Goal: Task Accomplishment & Management: Use online tool/utility

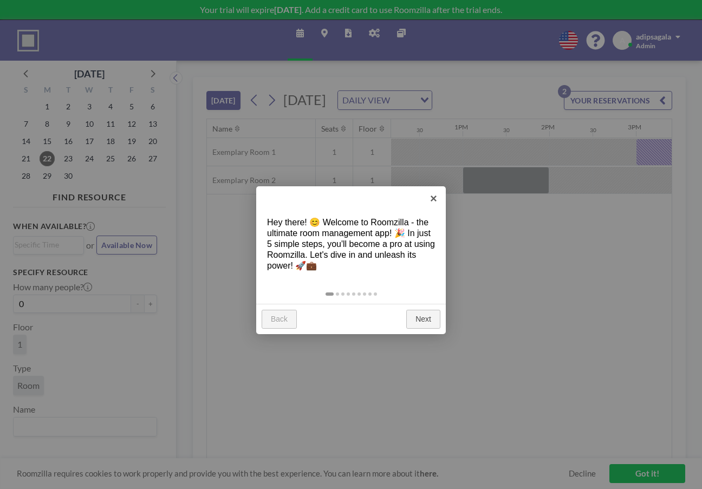
scroll to position [0, 1057]
click at [433, 199] on link "×" at bounding box center [434, 198] width 24 height 24
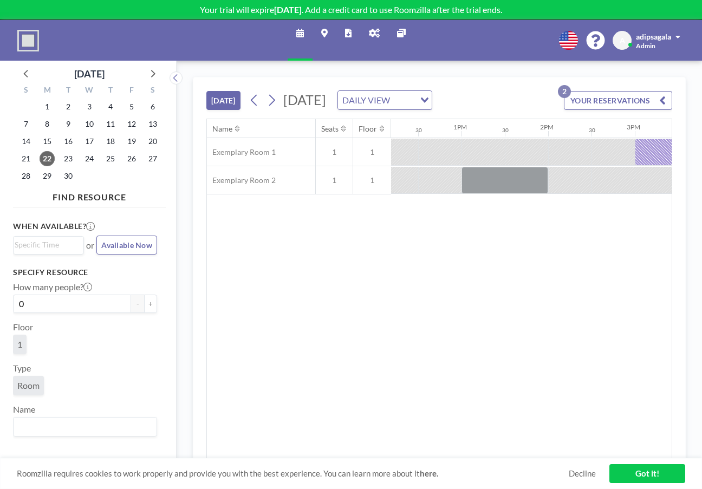
click at [628, 91] on button "YOUR RESERVATIONS 2" at bounding box center [618, 100] width 108 height 19
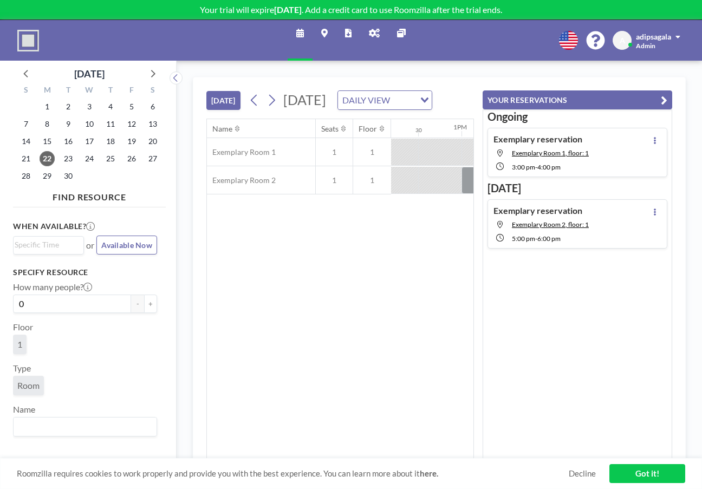
click at [638, 474] on link "Got it!" at bounding box center [648, 473] width 76 height 19
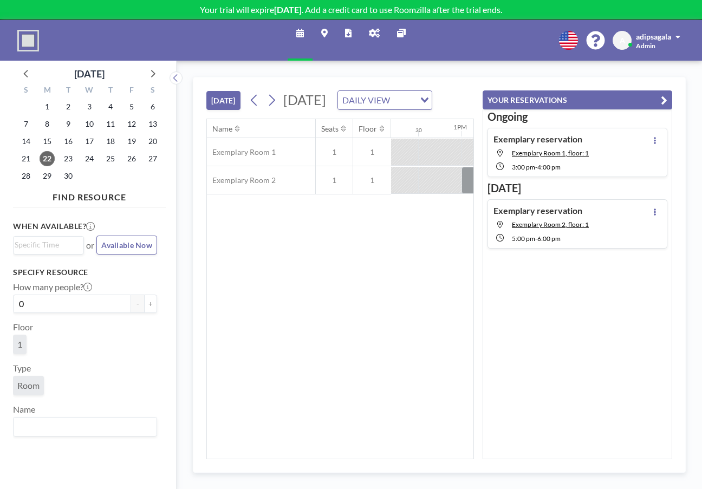
click at [668, 94] on icon "button" at bounding box center [664, 100] width 7 height 13
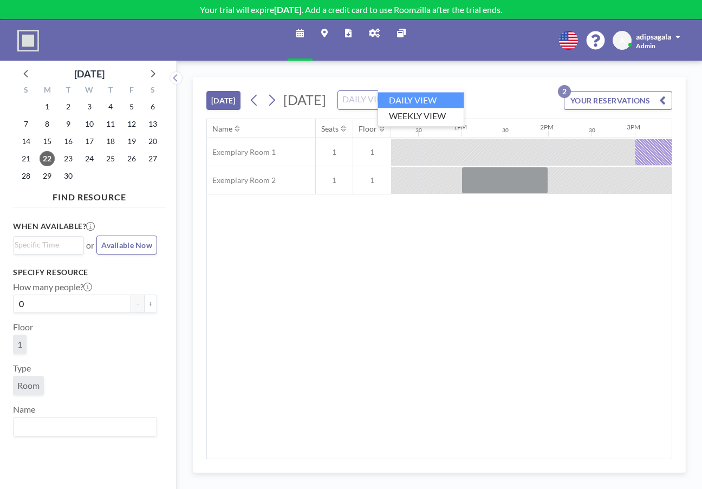
click at [419, 91] on div "DAILY VIEW" at bounding box center [378, 99] width 81 height 16
click at [418, 108] on li "WEEKLY VIEW" at bounding box center [421, 116] width 86 height 16
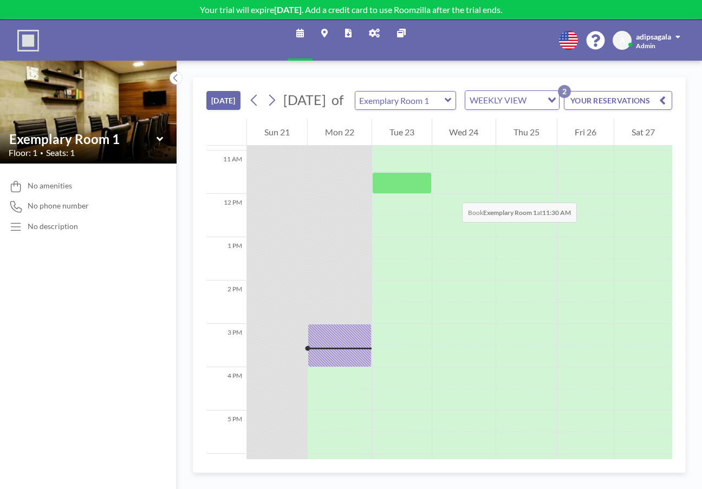
scroll to position [500, 0]
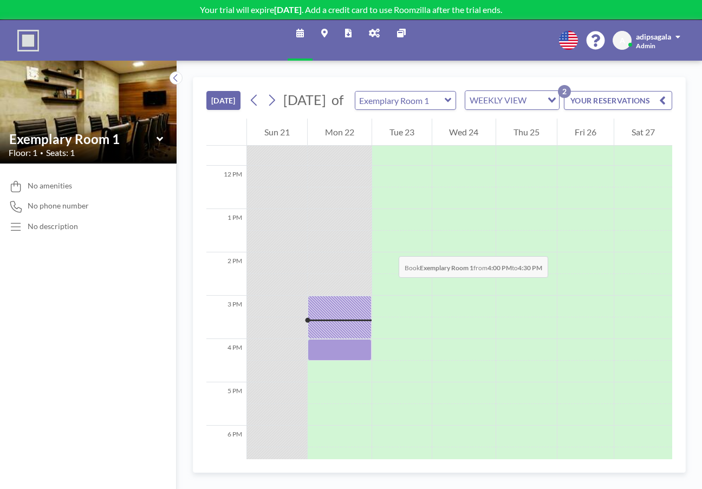
click at [313, 339] on div at bounding box center [340, 350] width 64 height 22
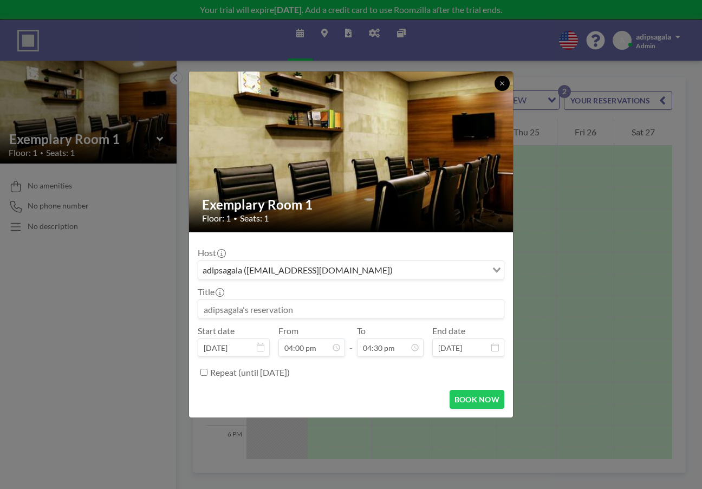
click at [495, 91] on button at bounding box center [502, 83] width 15 height 15
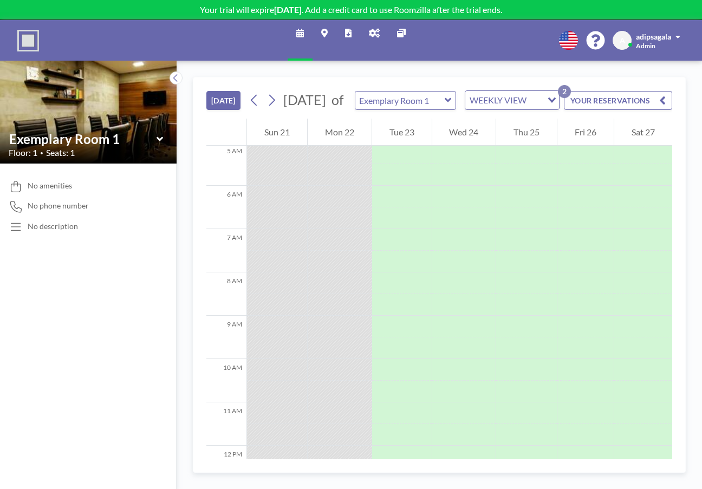
scroll to position [219, 0]
click at [393, 92] on input "text" at bounding box center [399, 101] width 89 height 18
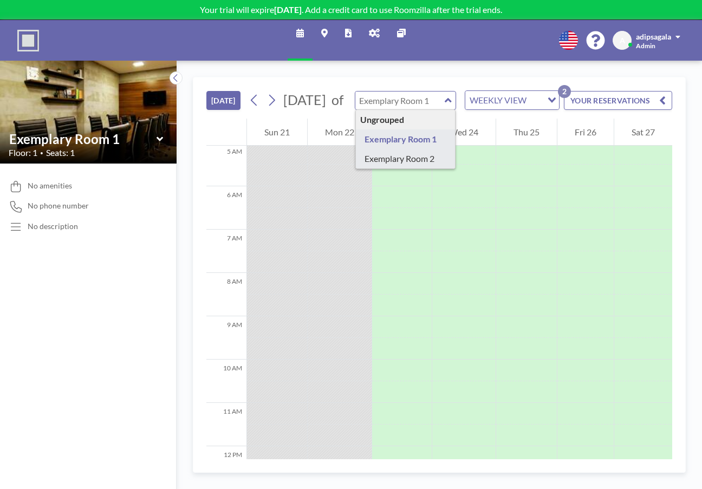
type input "Exemplary Room 2"
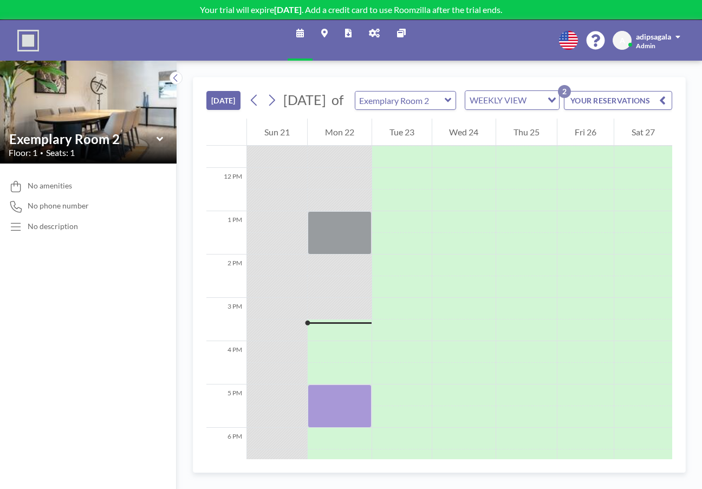
scroll to position [500, 0]
click at [400, 92] on input "text" at bounding box center [399, 101] width 89 height 18
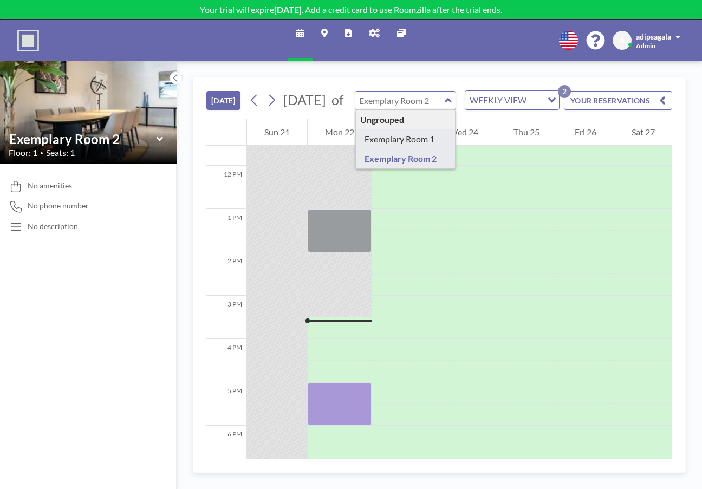
type input "Exemplary Room 1"
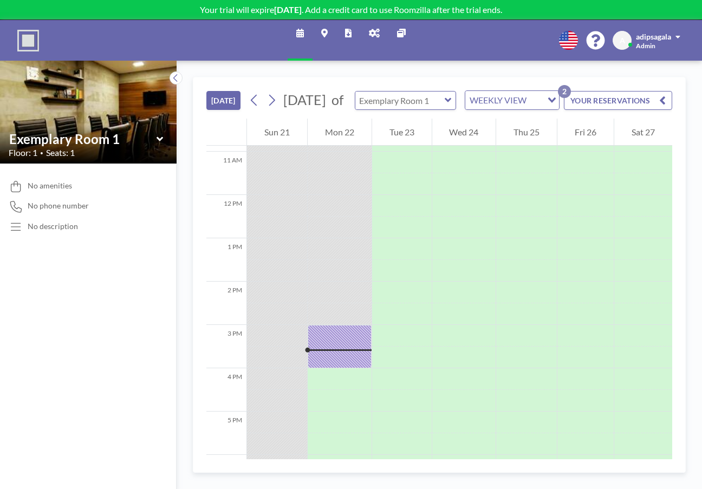
click at [391, 92] on input "text" at bounding box center [399, 101] width 89 height 18
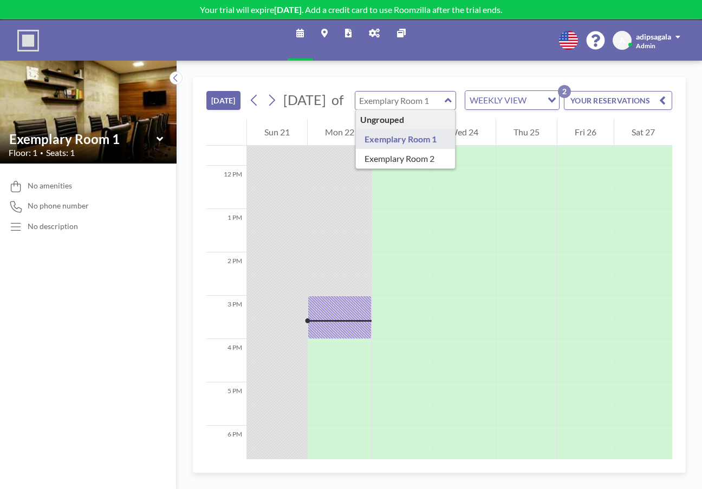
type input "Exemplary Room 1"
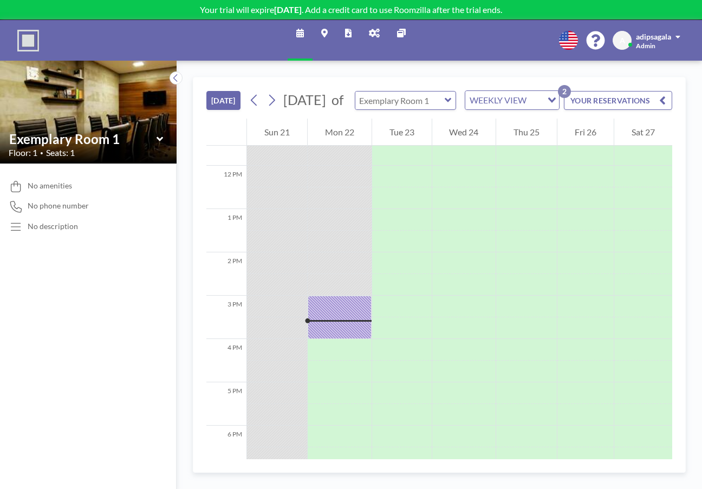
click at [388, 92] on input "text" at bounding box center [399, 101] width 89 height 18
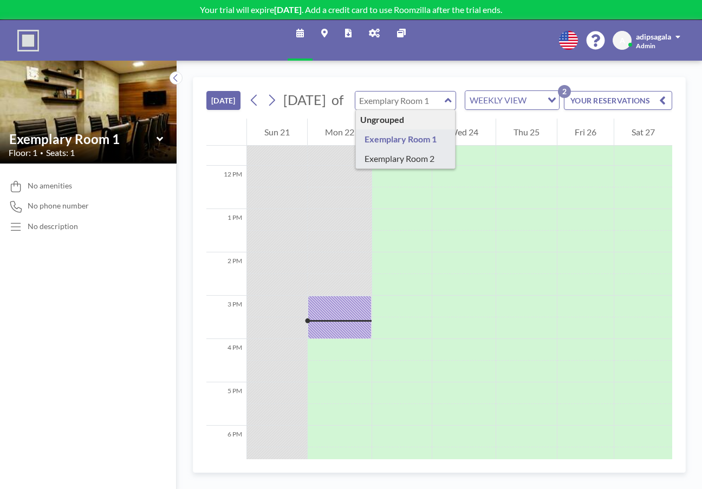
type input "Exemplary Room 2"
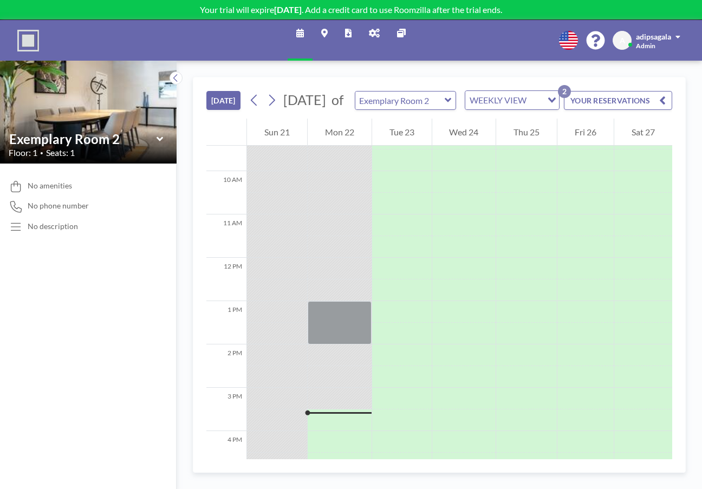
scroll to position [387, 0]
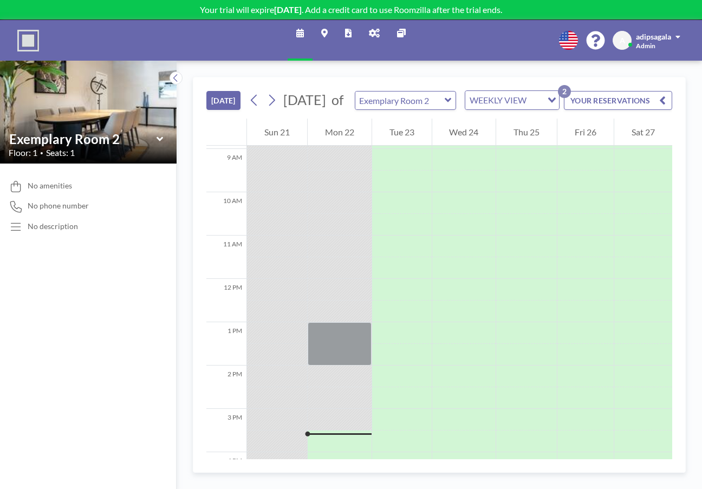
click at [444, 98] on icon at bounding box center [447, 100] width 7 height 4
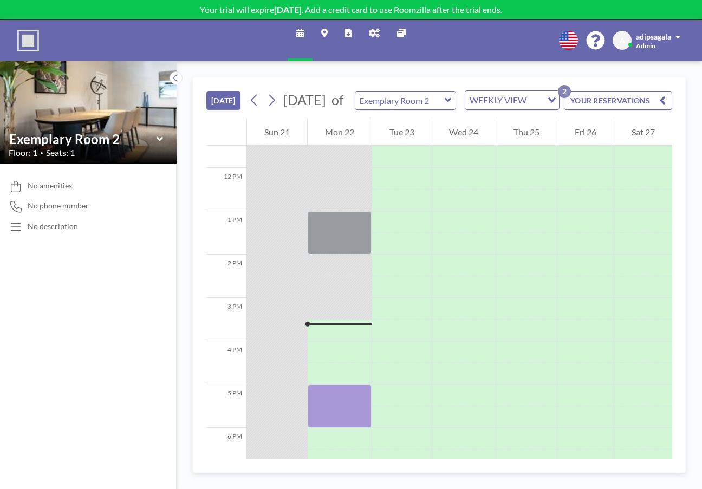
scroll to position [500, 0]
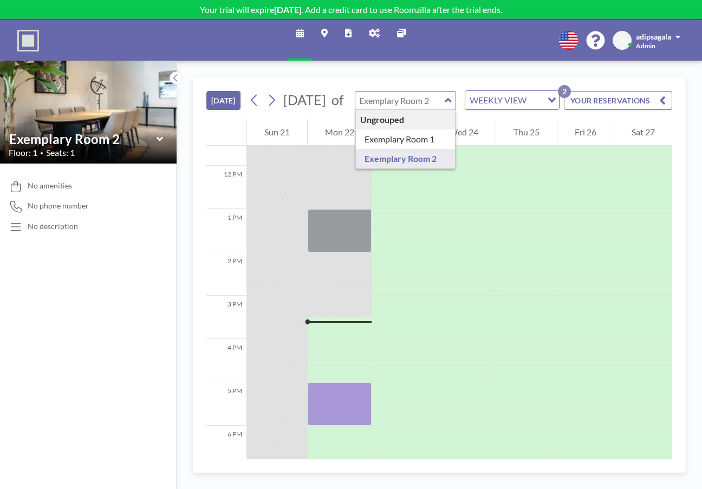
click at [399, 92] on input "text" at bounding box center [399, 101] width 89 height 18
type input "Exemplary Room 2"
click at [601, 91] on button "YOUR RESERVATIONS 2" at bounding box center [618, 100] width 108 height 19
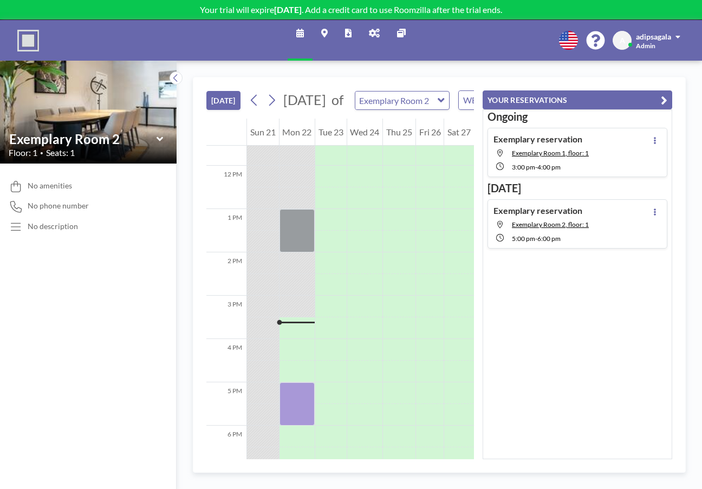
click at [642, 90] on button "YOUR RESERVATIONS" at bounding box center [578, 99] width 190 height 19
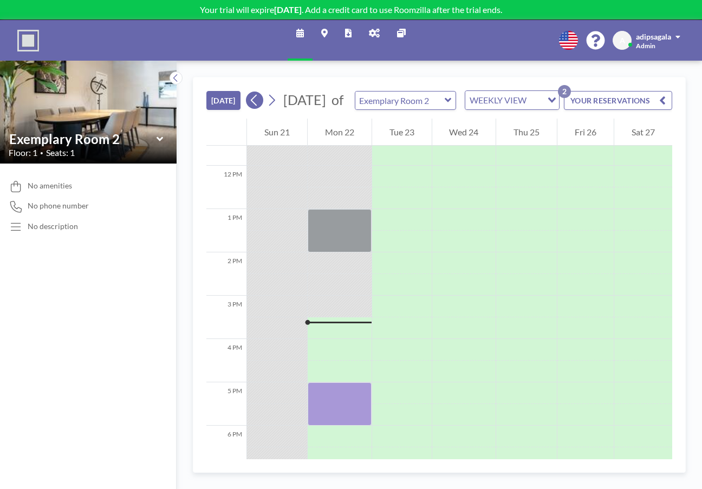
click at [249, 92] on icon at bounding box center [254, 100] width 10 height 16
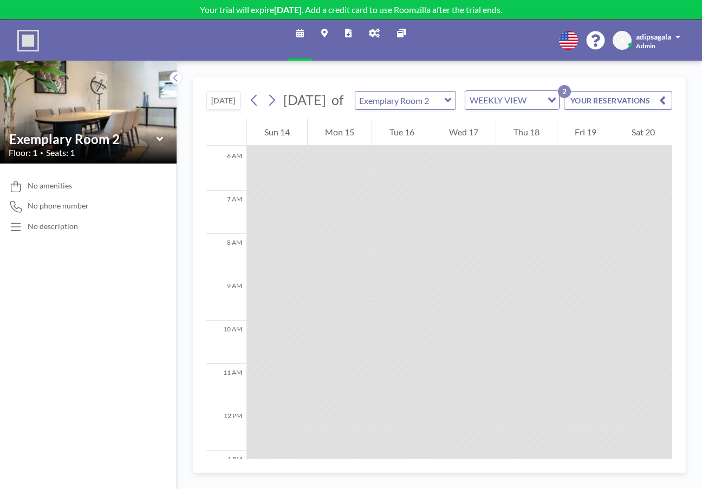
scroll to position [264, 0]
click at [348, 29] on icon at bounding box center [348, 33] width 7 height 9
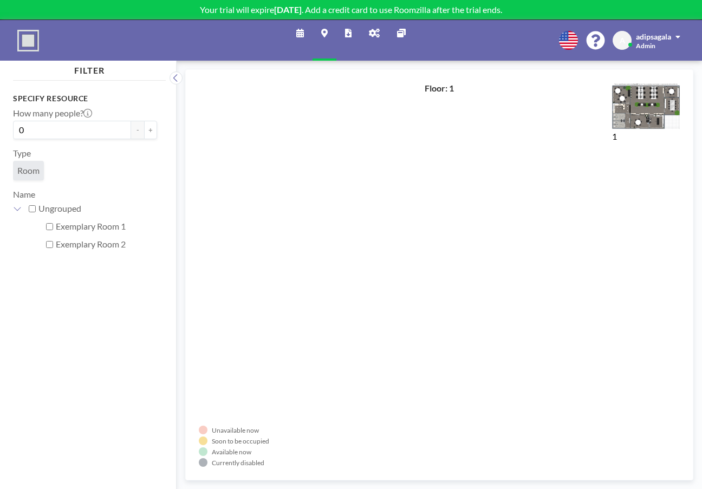
click at [304, 29] on icon at bounding box center [300, 33] width 8 height 9
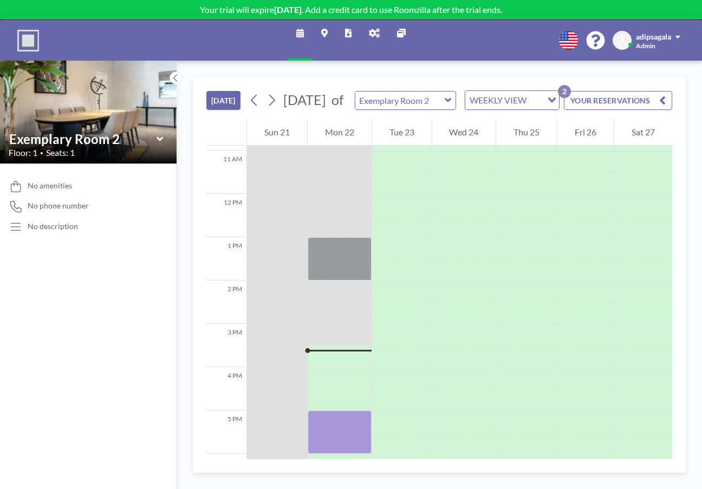
scroll to position [500, 0]
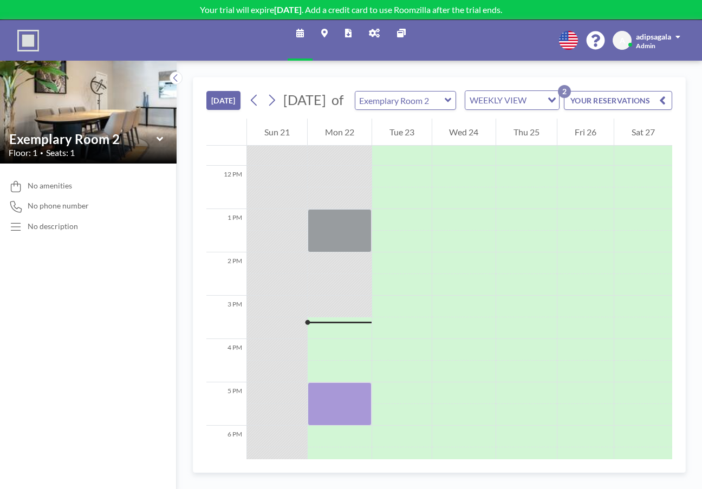
click at [206, 91] on button "[DATE]" at bounding box center [223, 100] width 34 height 19
click at [399, 92] on input "text" at bounding box center [399, 101] width 89 height 18
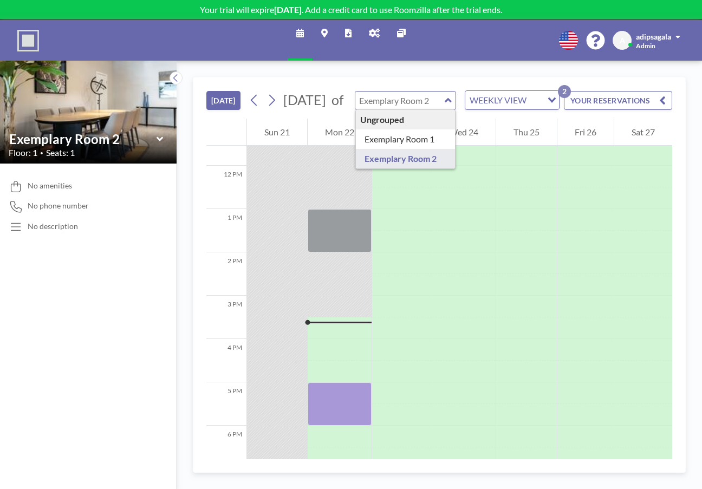
type input "Exemplary Room 2"
click at [387, 91] on div "Ungrouped Exemplary Room 1 Exemplary Room 2" at bounding box center [405, 100] width 101 height 19
type input "Exemplary Room 2"
click at [380, 92] on input "text" at bounding box center [399, 101] width 89 height 18
type input "Exemplary Room 2"
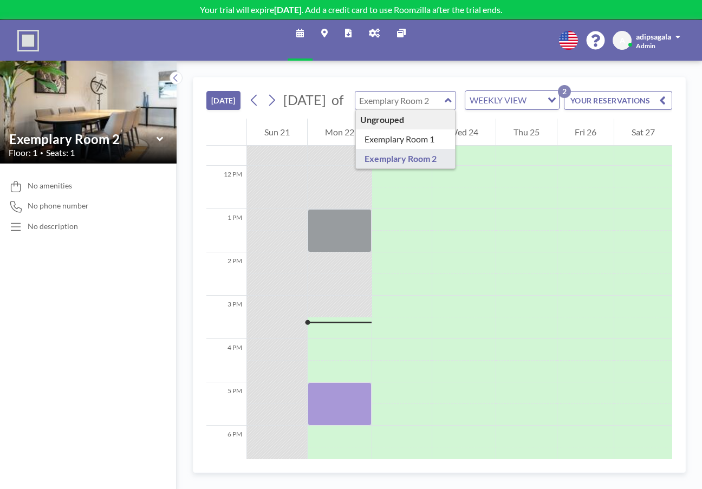
click at [377, 92] on input "text" at bounding box center [399, 101] width 89 height 18
type input "Exemplary Room 2"
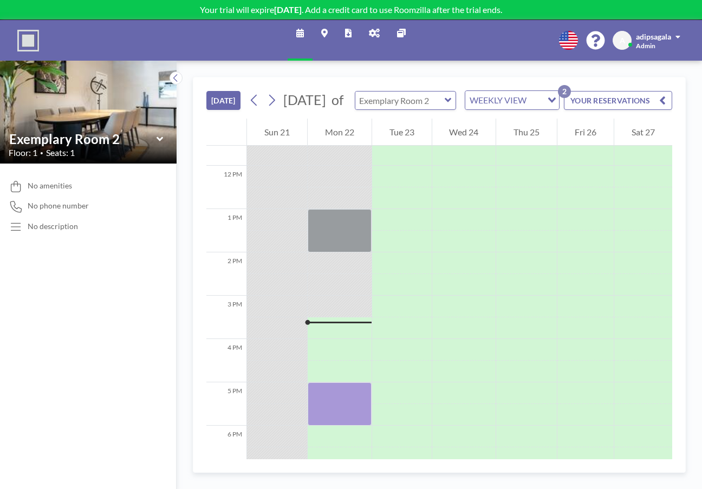
click at [380, 92] on input "text" at bounding box center [399, 101] width 89 height 18
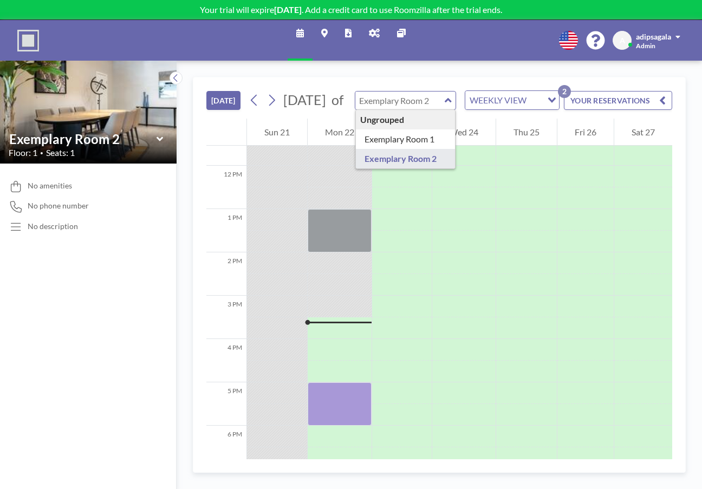
type input "Exemplary Room 2"
